Goal: Information Seeking & Learning: Learn about a topic

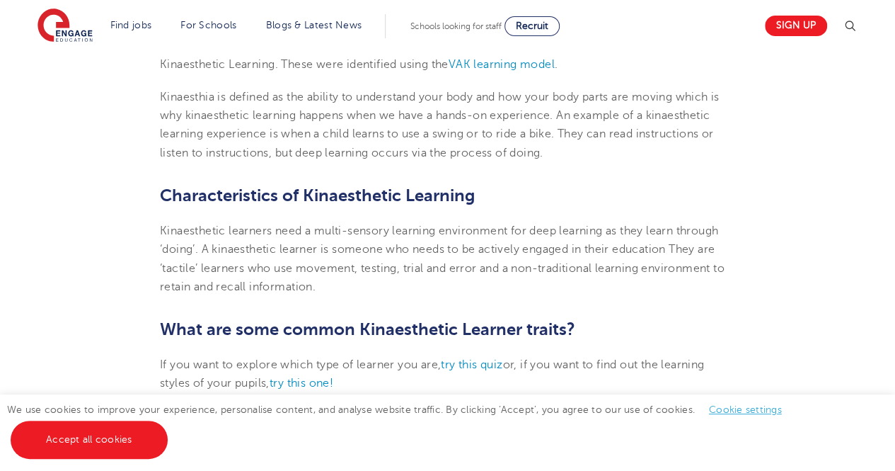
scroll to position [544, 0]
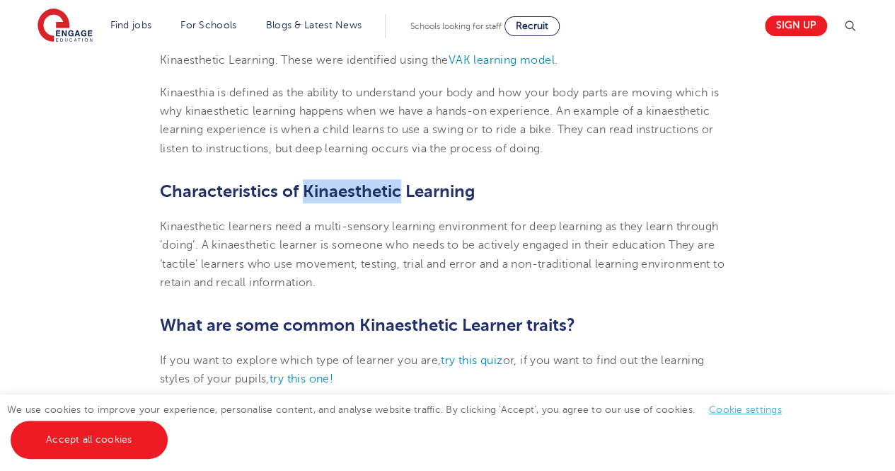
drag, startPoint x: 303, startPoint y: 190, endPoint x: 402, endPoint y: 193, distance: 99.1
click at [402, 193] on b "Characteristics of Kinaesthetic Learning" at bounding box center [317, 191] width 315 height 20
copy b "Kinaesthetic"
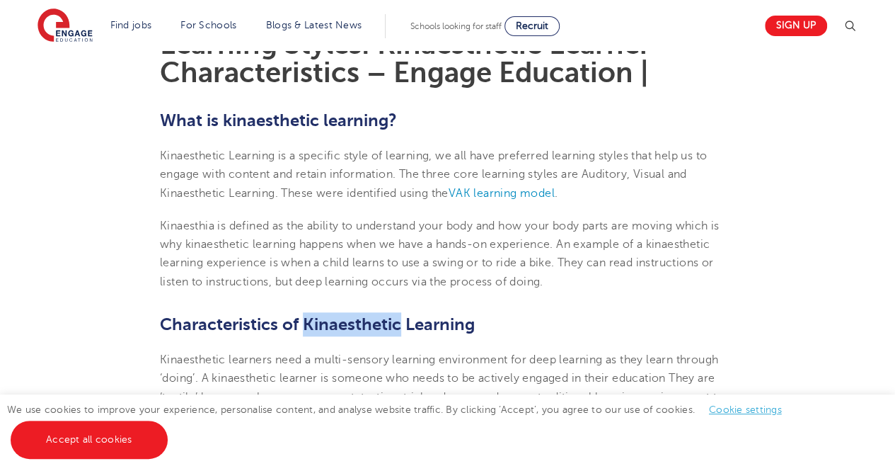
scroll to position [430, 0]
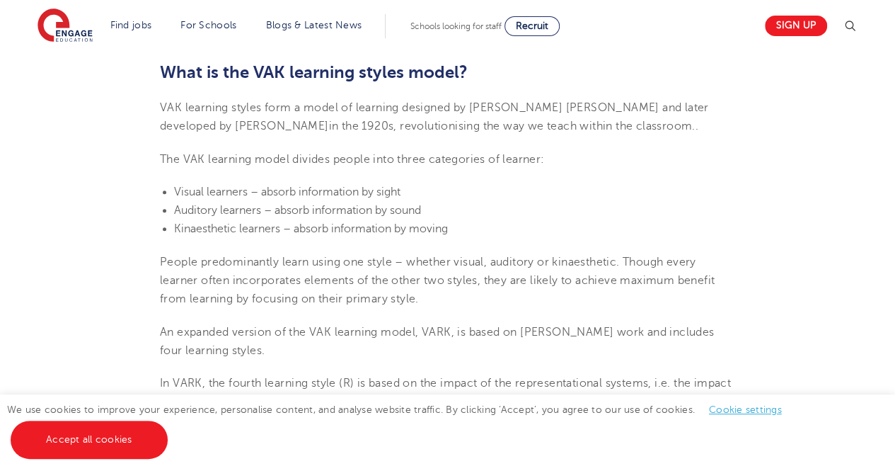
scroll to position [460, 0]
